Goal: Find specific page/section: Find specific page/section

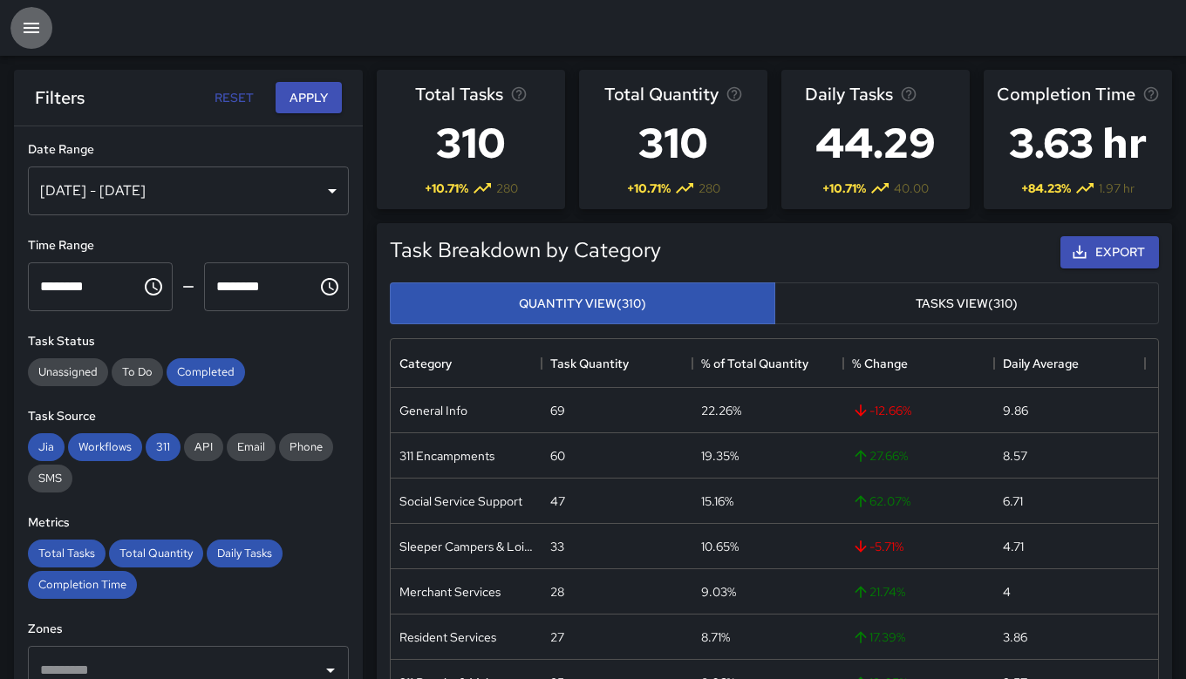
click at [34, 31] on icon "button" at bounding box center [31, 27] width 21 height 21
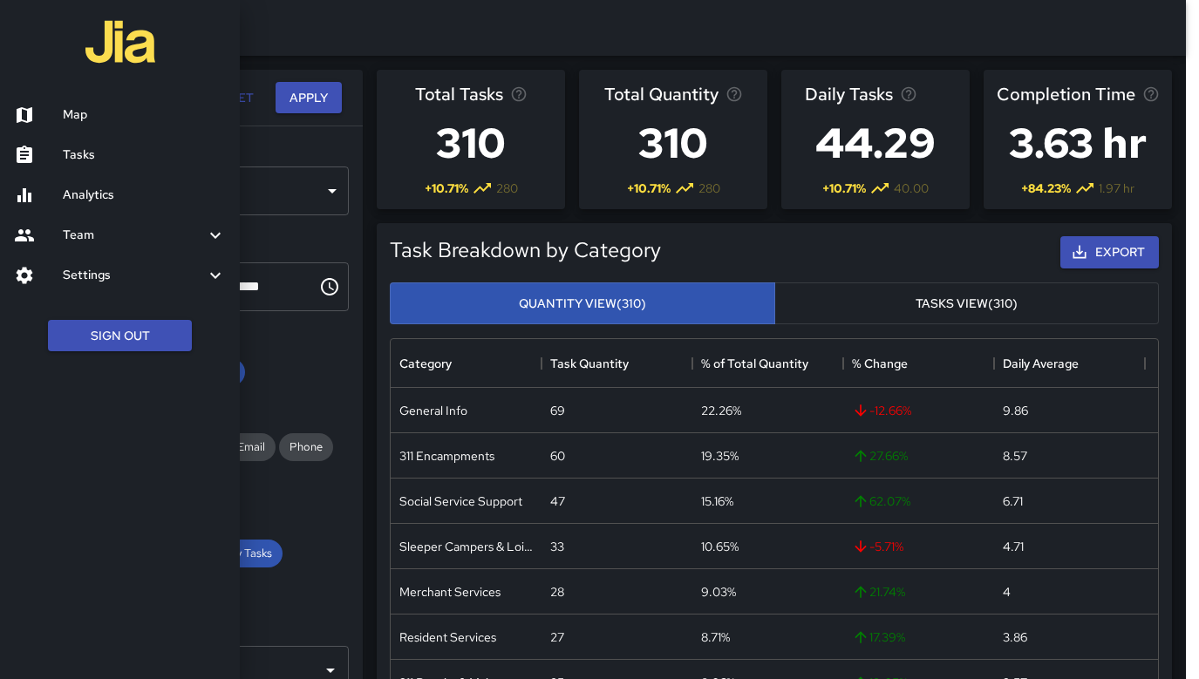
click at [78, 196] on h6 "Analytics" at bounding box center [144, 195] width 163 height 19
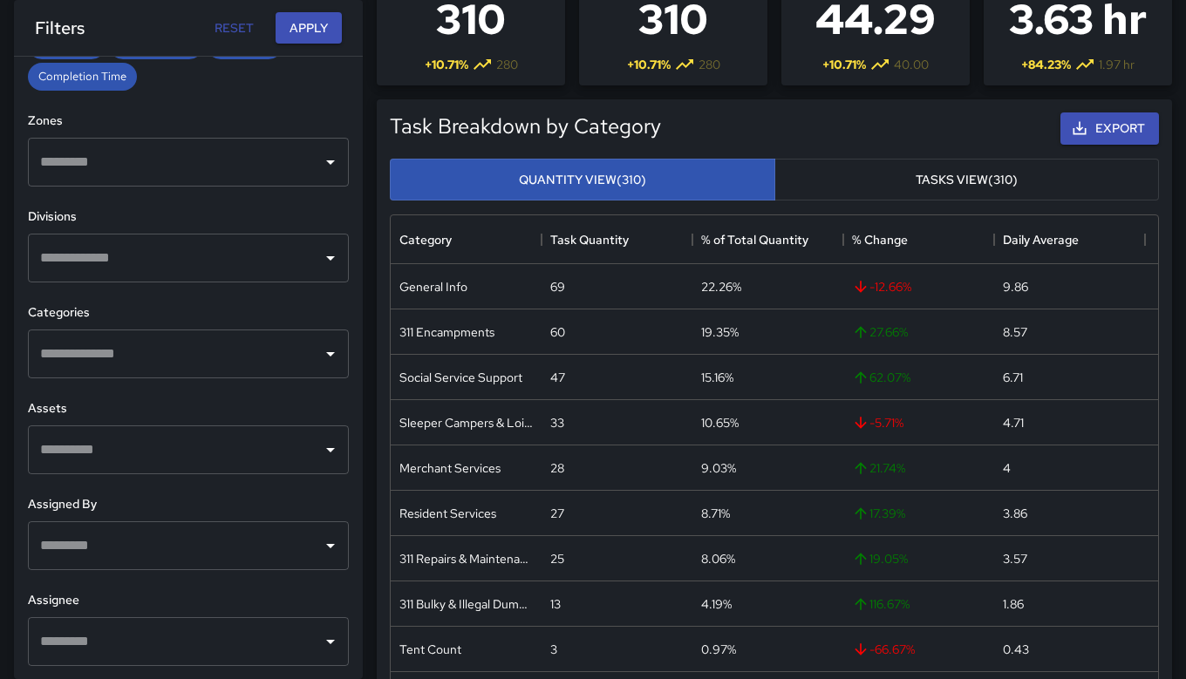
scroll to position [128, 0]
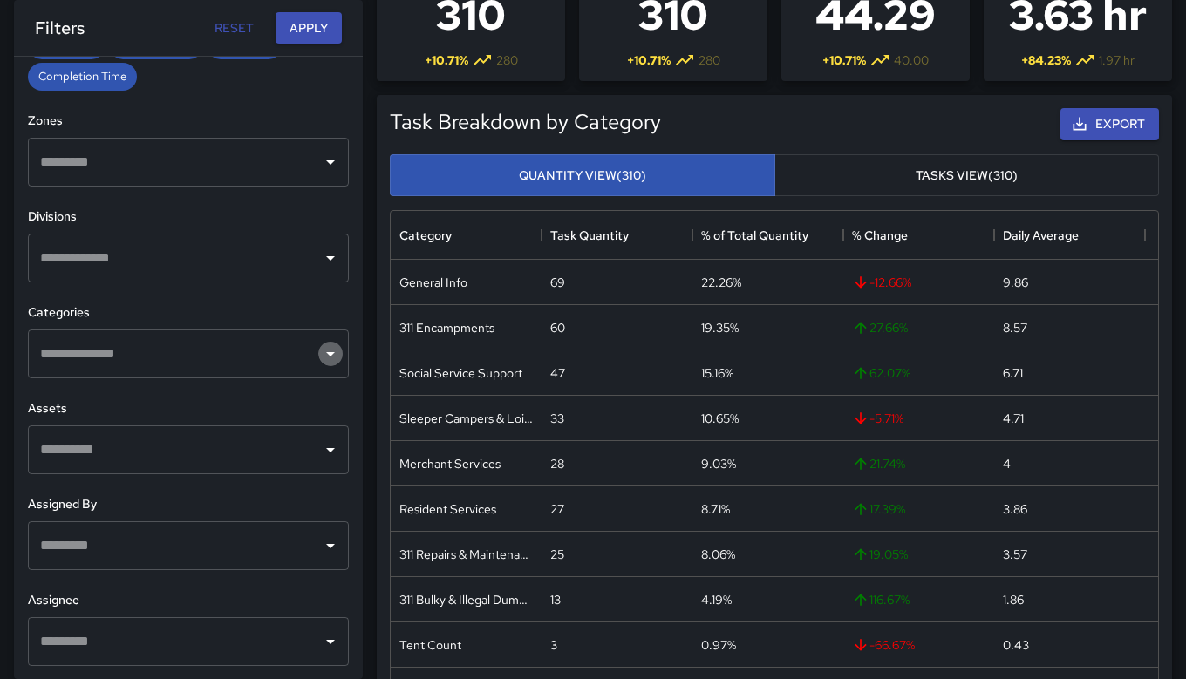
click at [323, 362] on icon "Open" at bounding box center [330, 353] width 21 height 21
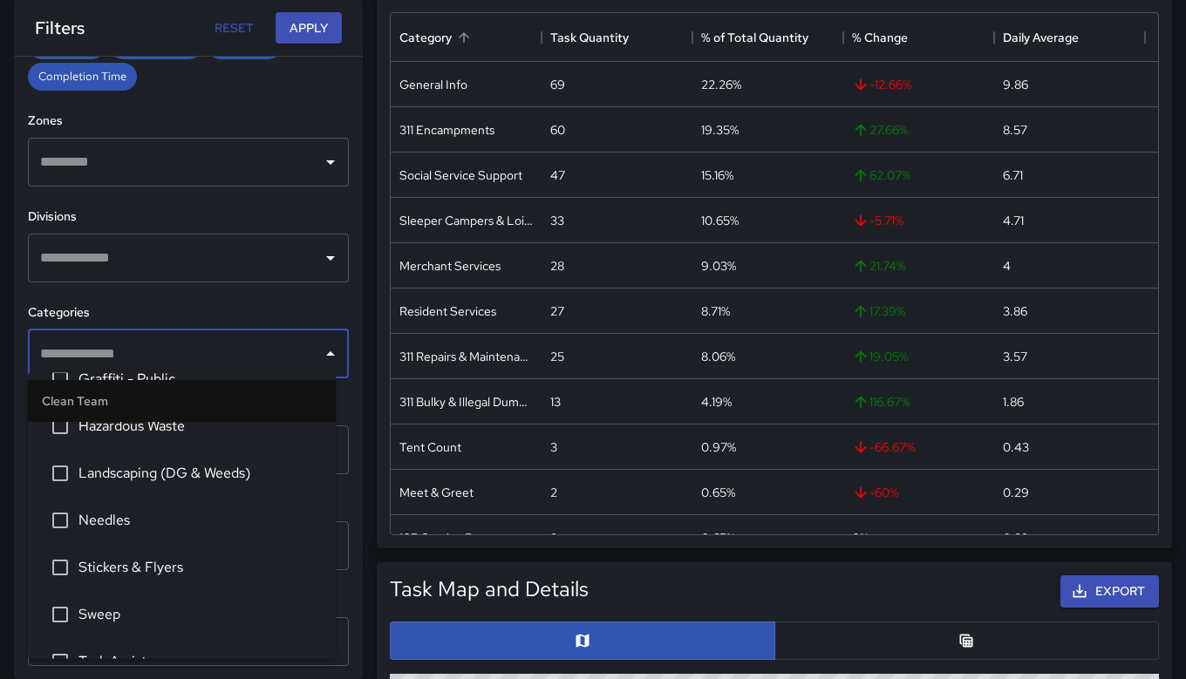
scroll to position [335, 0]
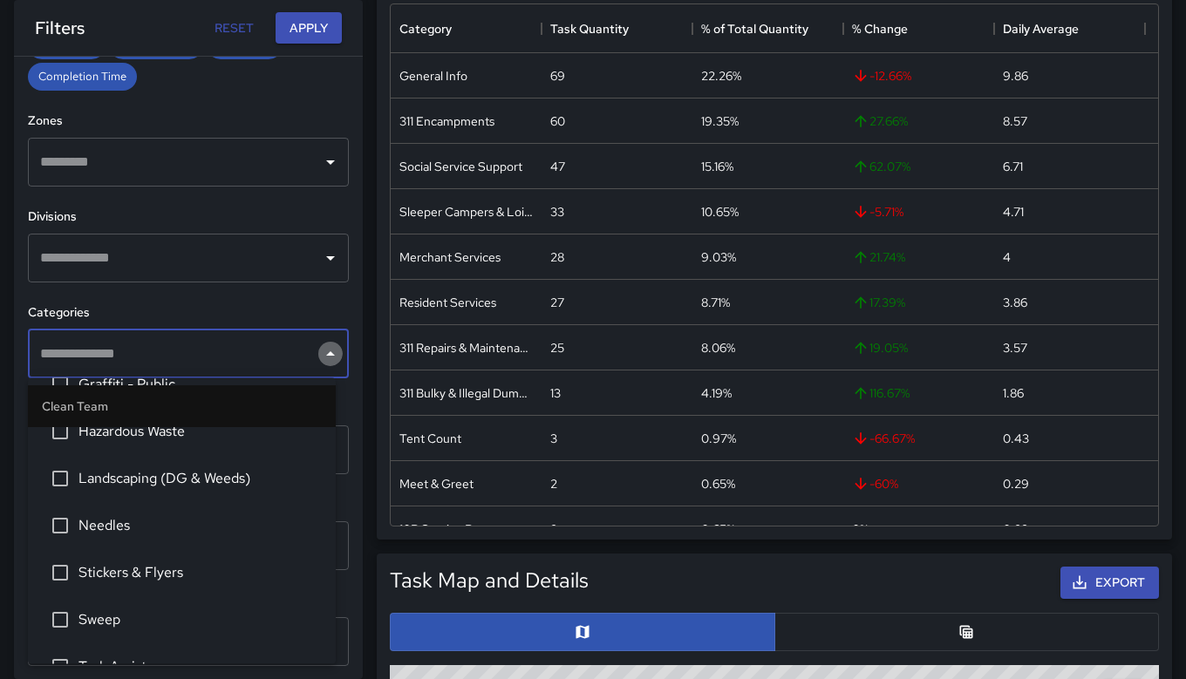
click at [320, 356] on icon "Close" at bounding box center [330, 353] width 21 height 21
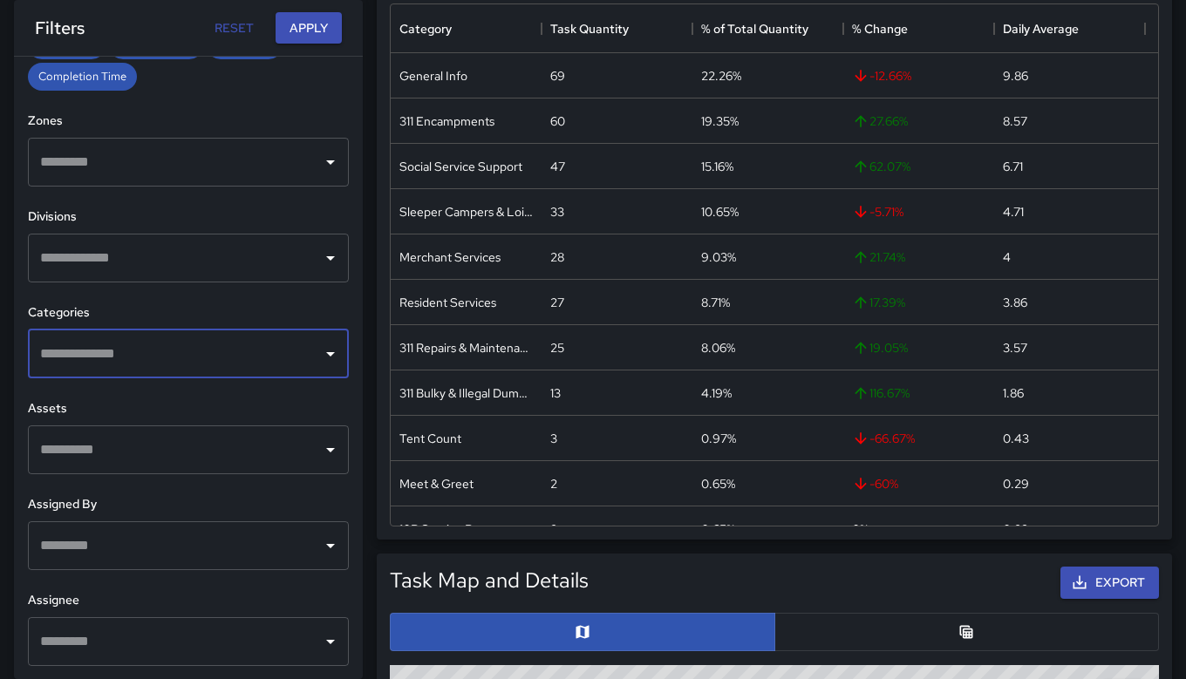
click at [320, 356] on icon "Open" at bounding box center [330, 353] width 21 height 21
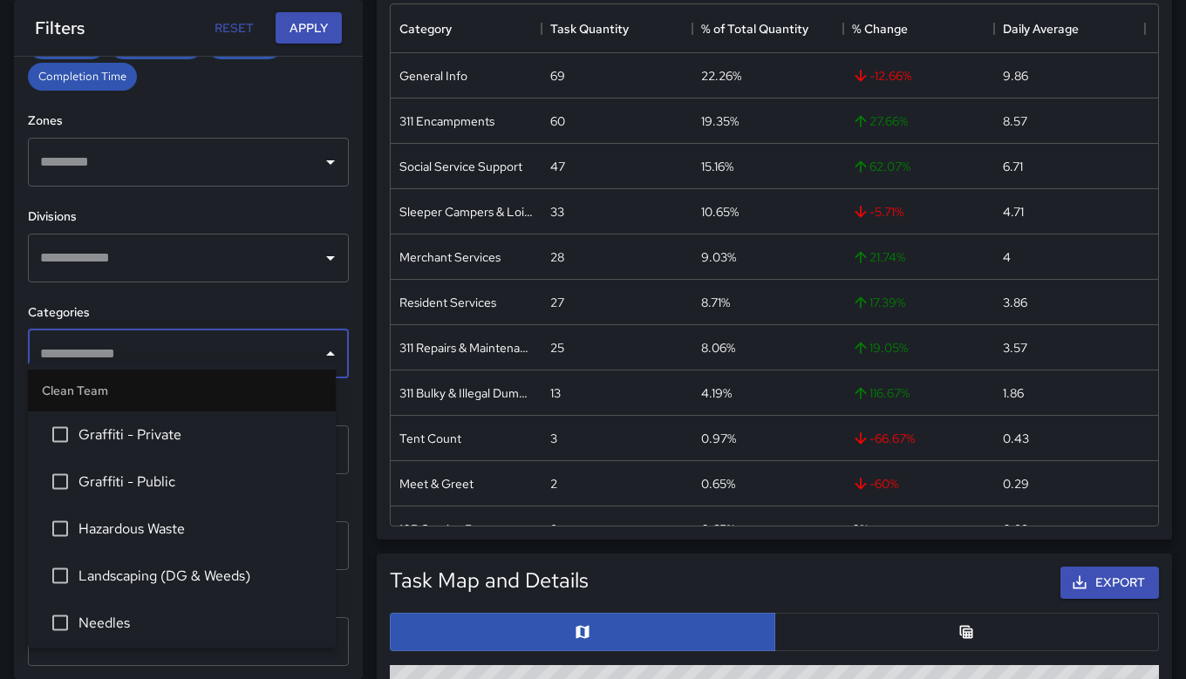
scroll to position [316, 0]
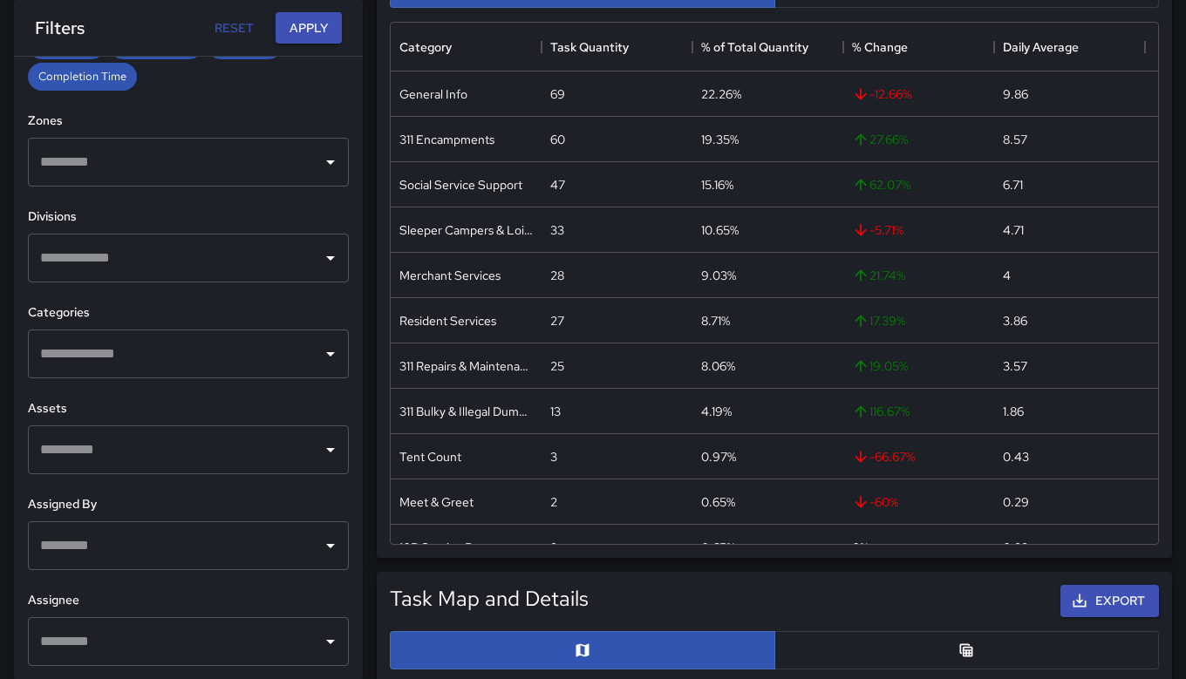
click at [281, 309] on h6 "Categories" at bounding box center [188, 312] width 321 height 19
click at [320, 349] on icon "Open" at bounding box center [330, 353] width 21 height 21
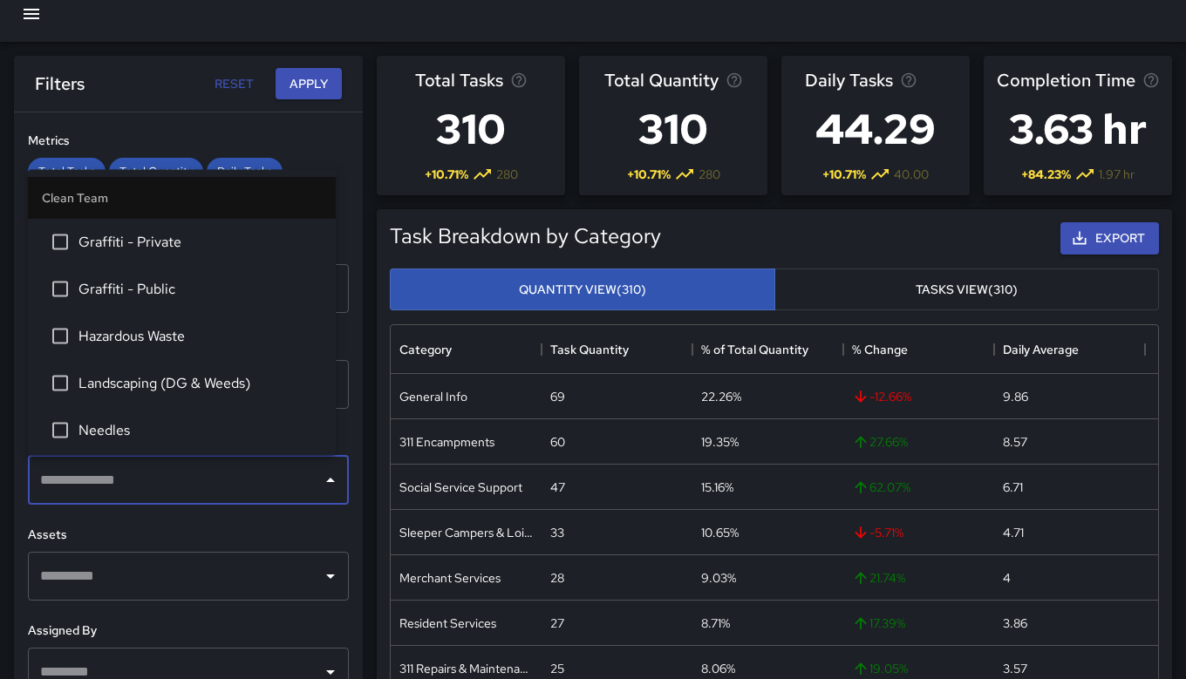
scroll to position [0, 0]
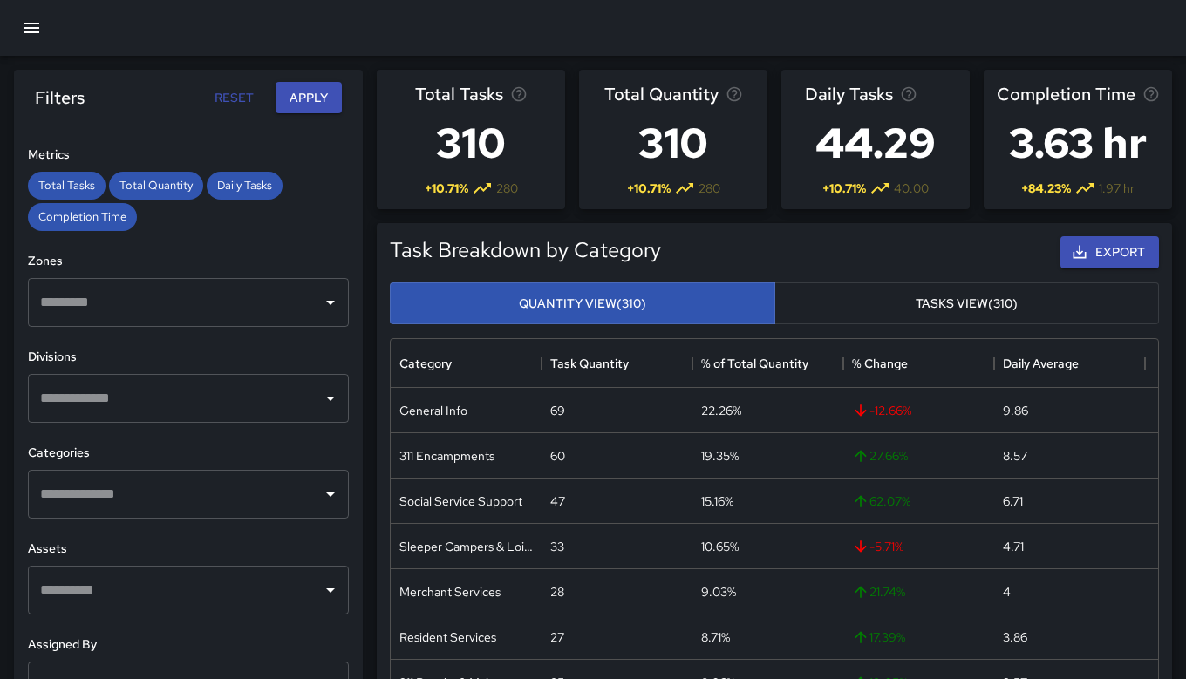
click at [314, 153] on h6 "Metrics" at bounding box center [188, 155] width 321 height 19
click at [232, 484] on input "text" at bounding box center [175, 494] width 279 height 33
click at [182, 116] on div "Filters Reset Apply" at bounding box center [188, 98] width 349 height 56
click at [232, 93] on button "Reset" at bounding box center [234, 98] width 56 height 32
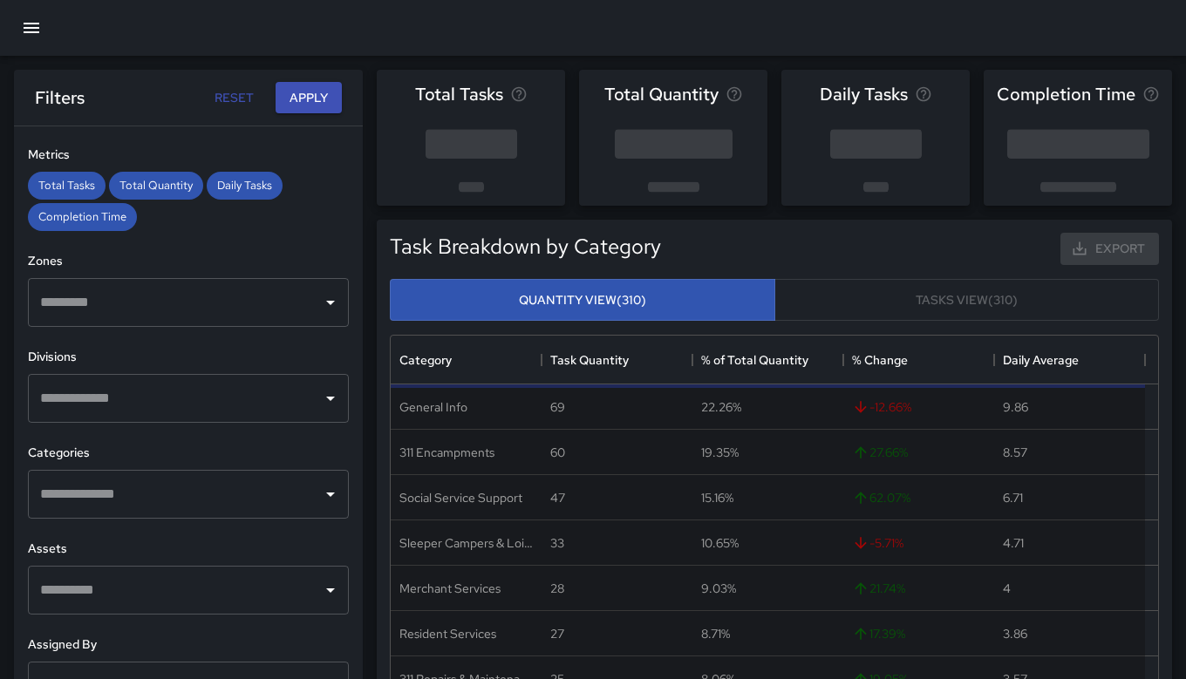
click at [232, 92] on button "Reset" at bounding box center [234, 98] width 56 height 32
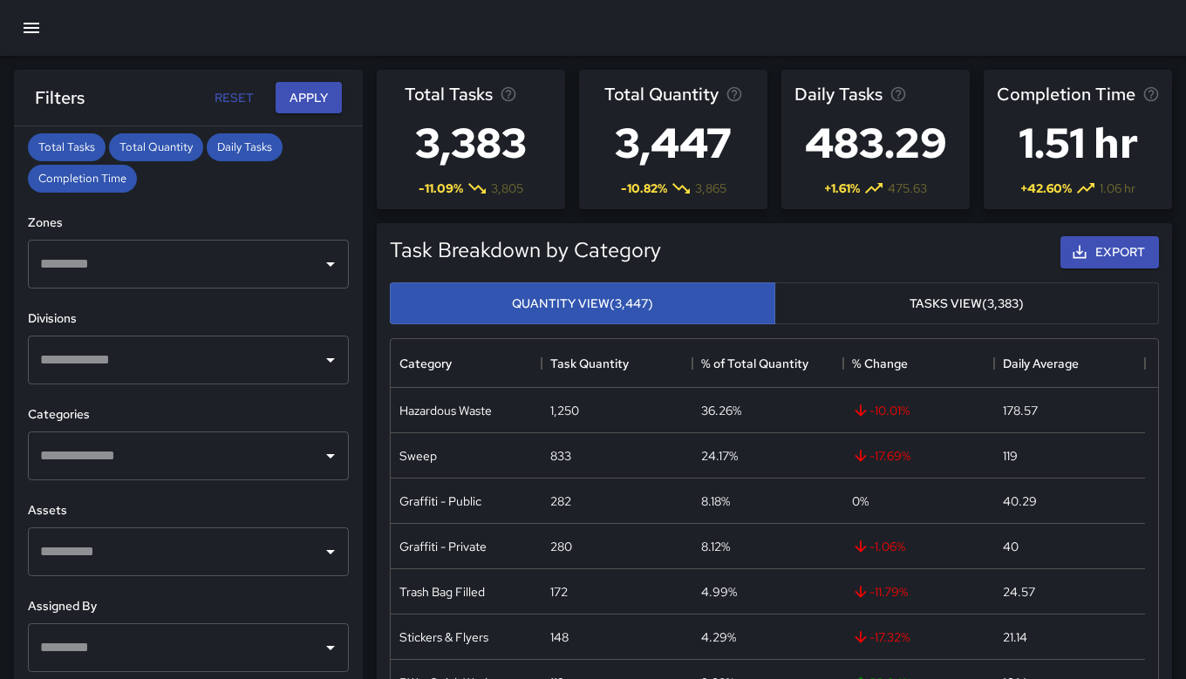
scroll to position [408, 0]
click at [250, 452] on input "text" at bounding box center [175, 454] width 279 height 33
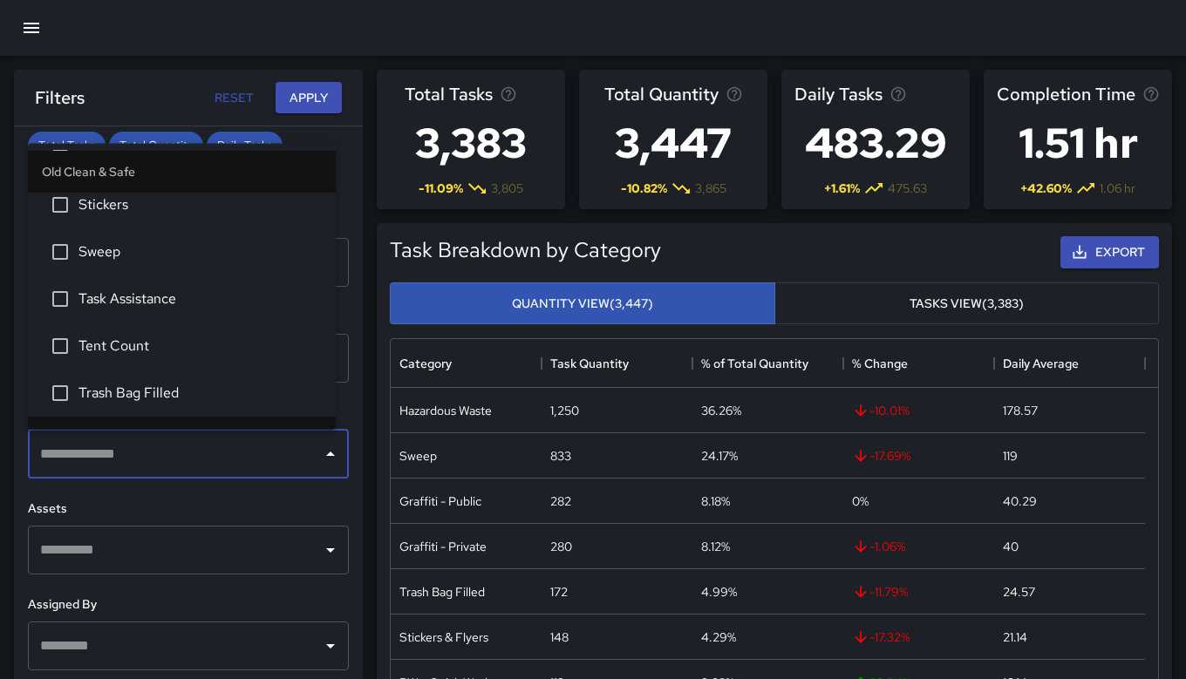
scroll to position [2117, 0]
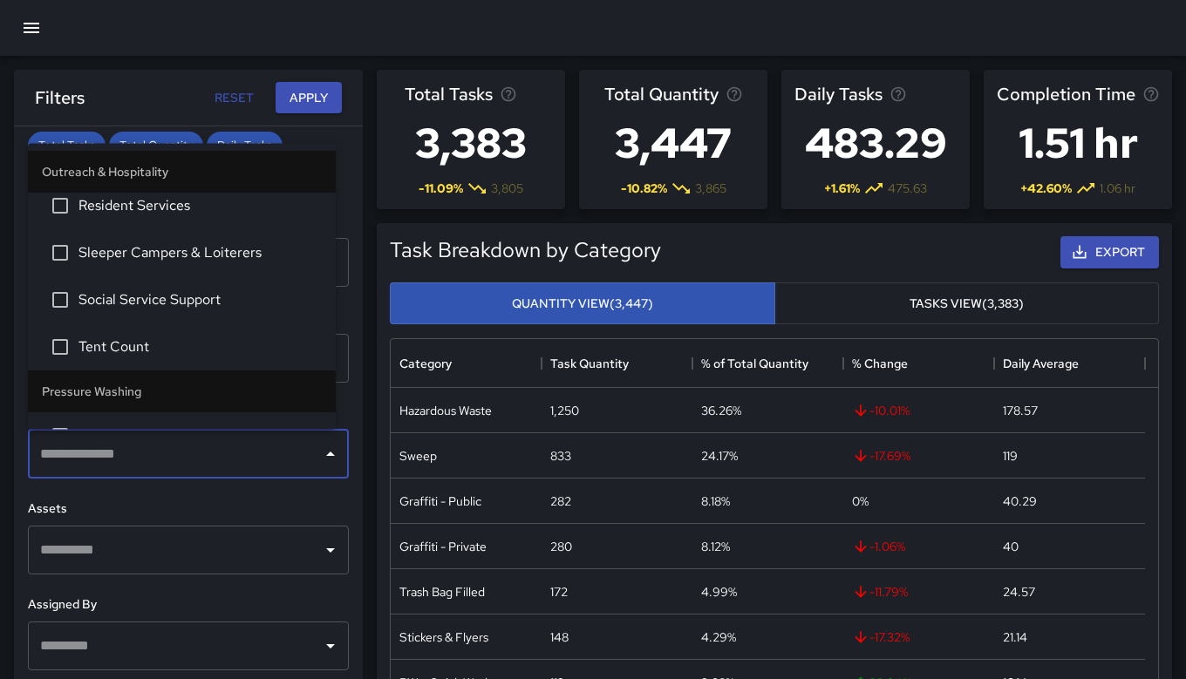
click at [162, 110] on div "Filters Reset Apply" at bounding box center [188, 98] width 307 height 32
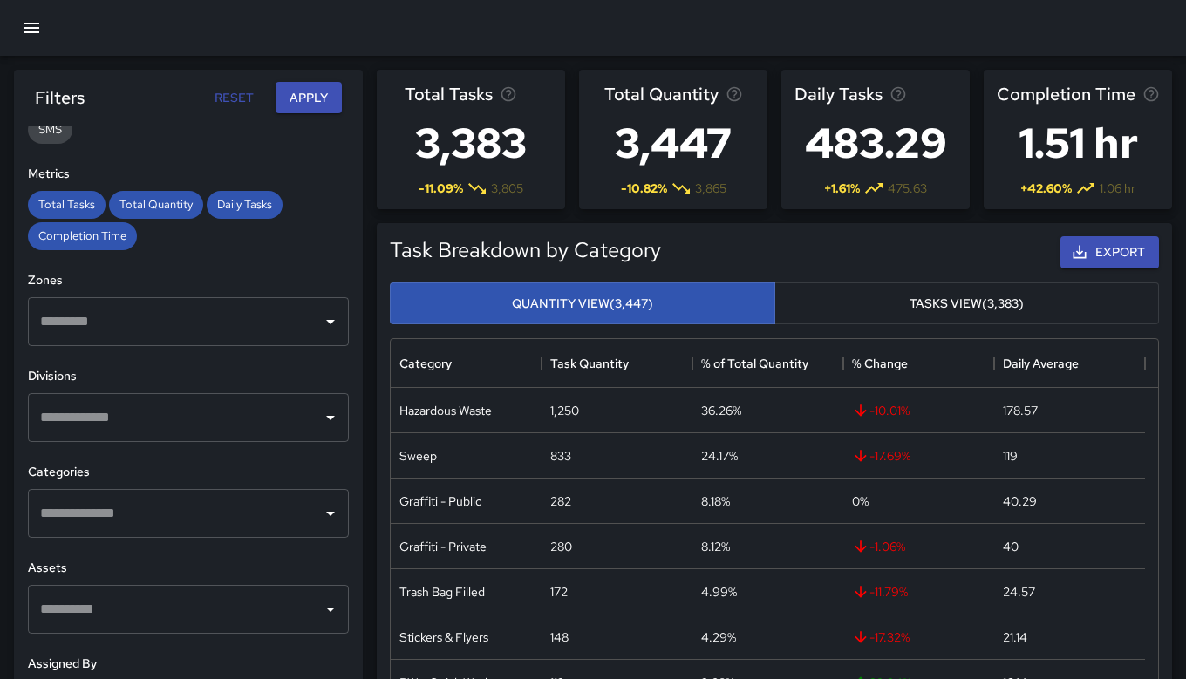
scroll to position [359, 0]
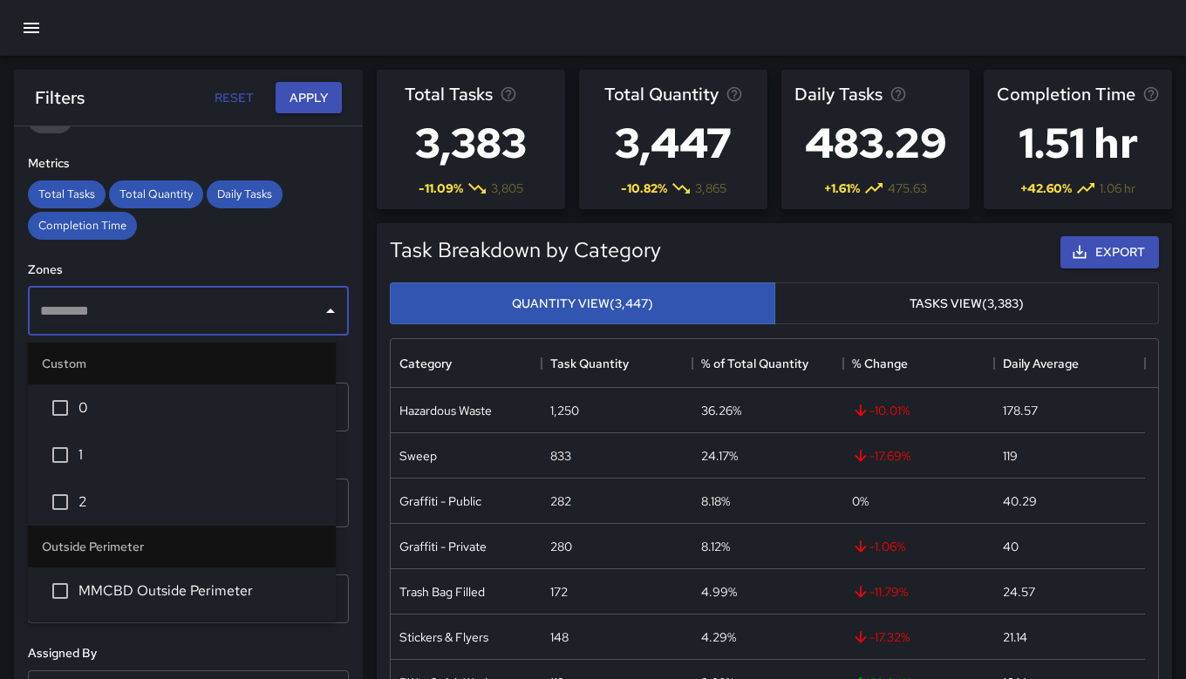
click at [178, 322] on input "text" at bounding box center [175, 311] width 279 height 33
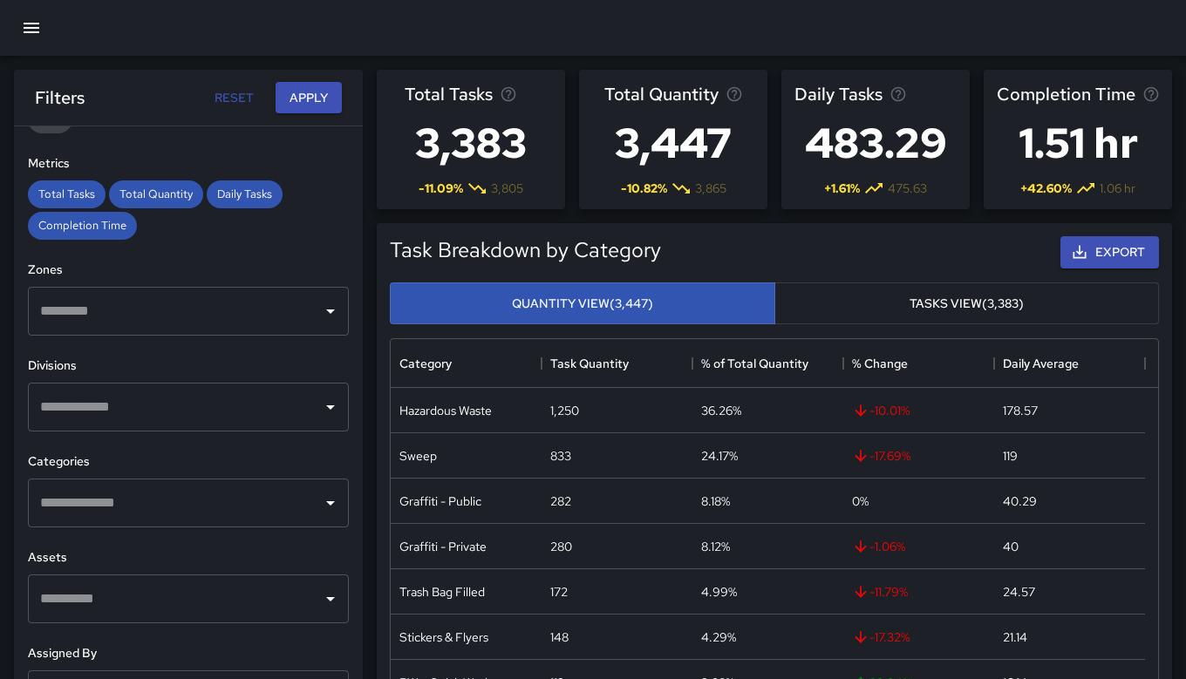
click at [180, 255] on div "**********" at bounding box center [188, 437] width 349 height 622
click at [194, 506] on input "text" at bounding box center [175, 502] width 279 height 33
